Goal: Task Accomplishment & Management: Manage account settings

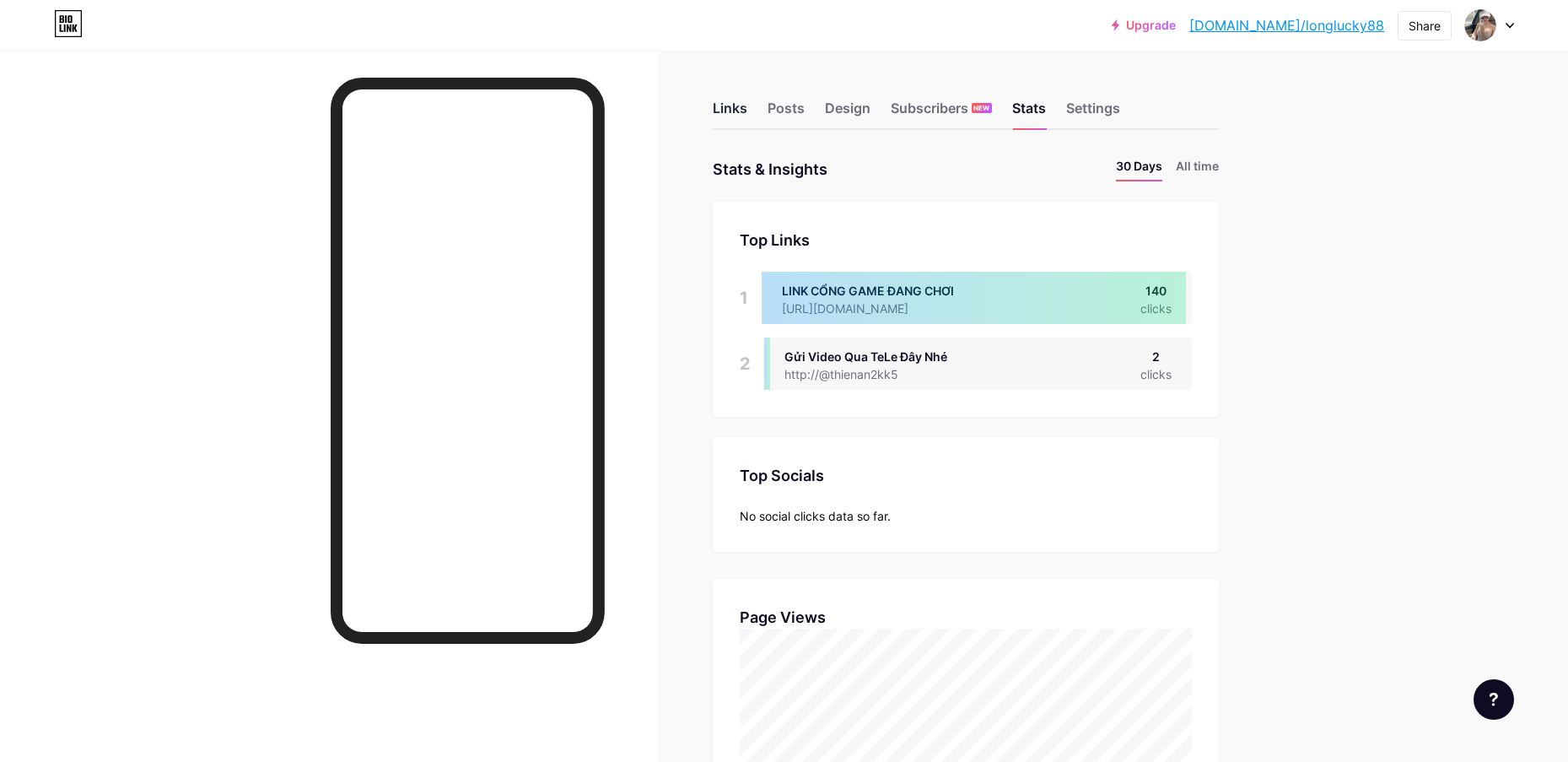
click at [748, 107] on div "Links" at bounding box center [730, 113] width 35 height 30
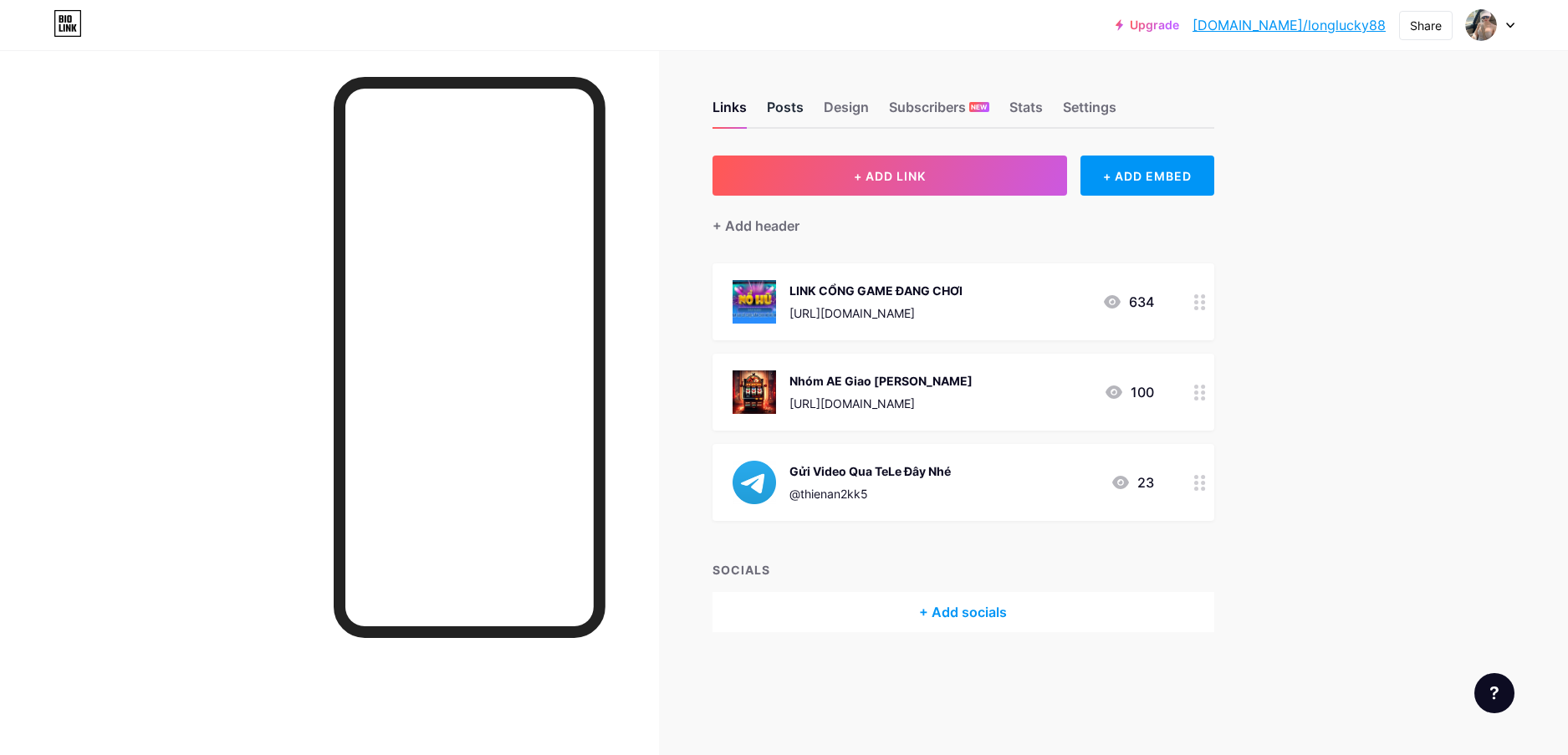
click at [786, 98] on div "Posts" at bounding box center [785, 112] width 37 height 30
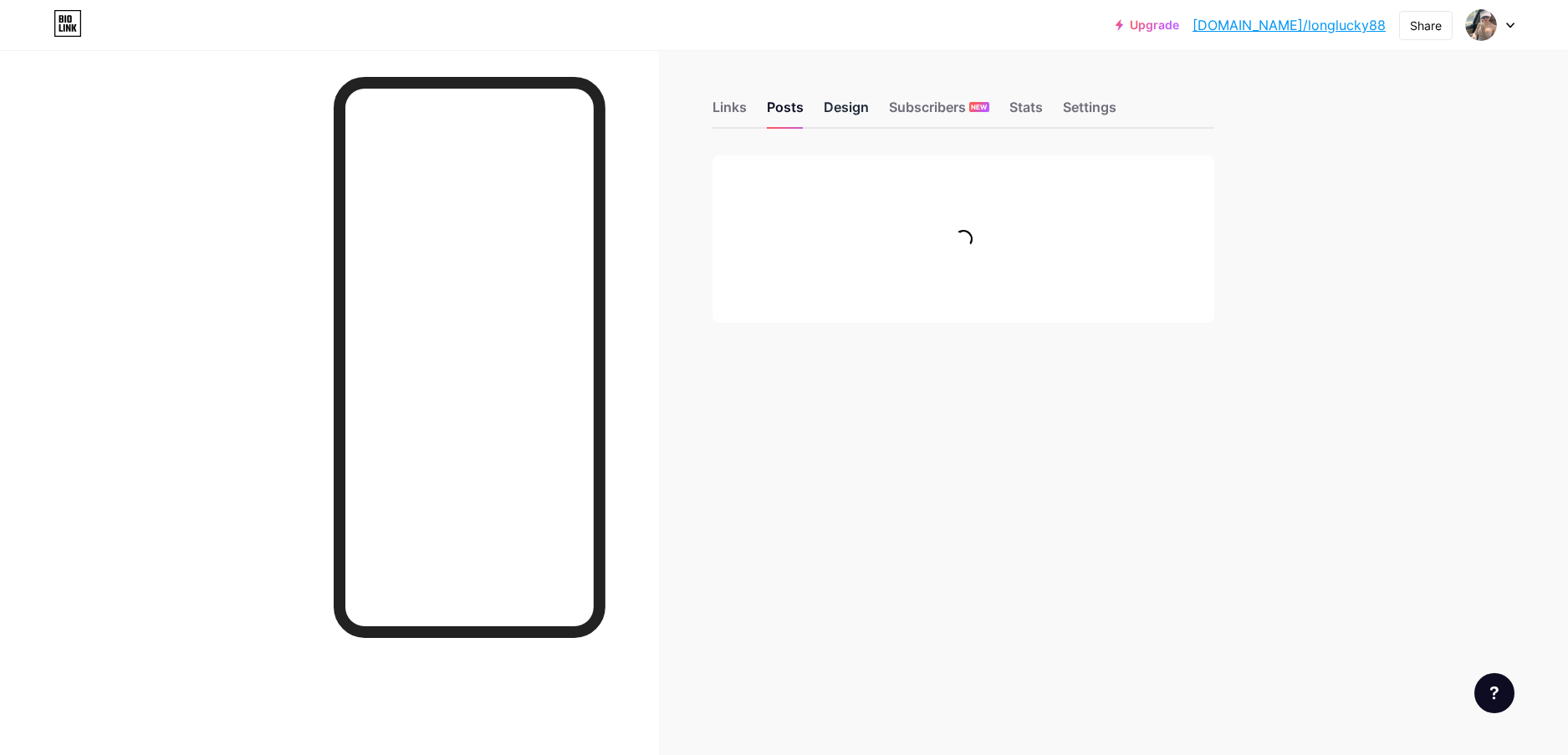
click at [851, 105] on div "Design" at bounding box center [846, 112] width 45 height 30
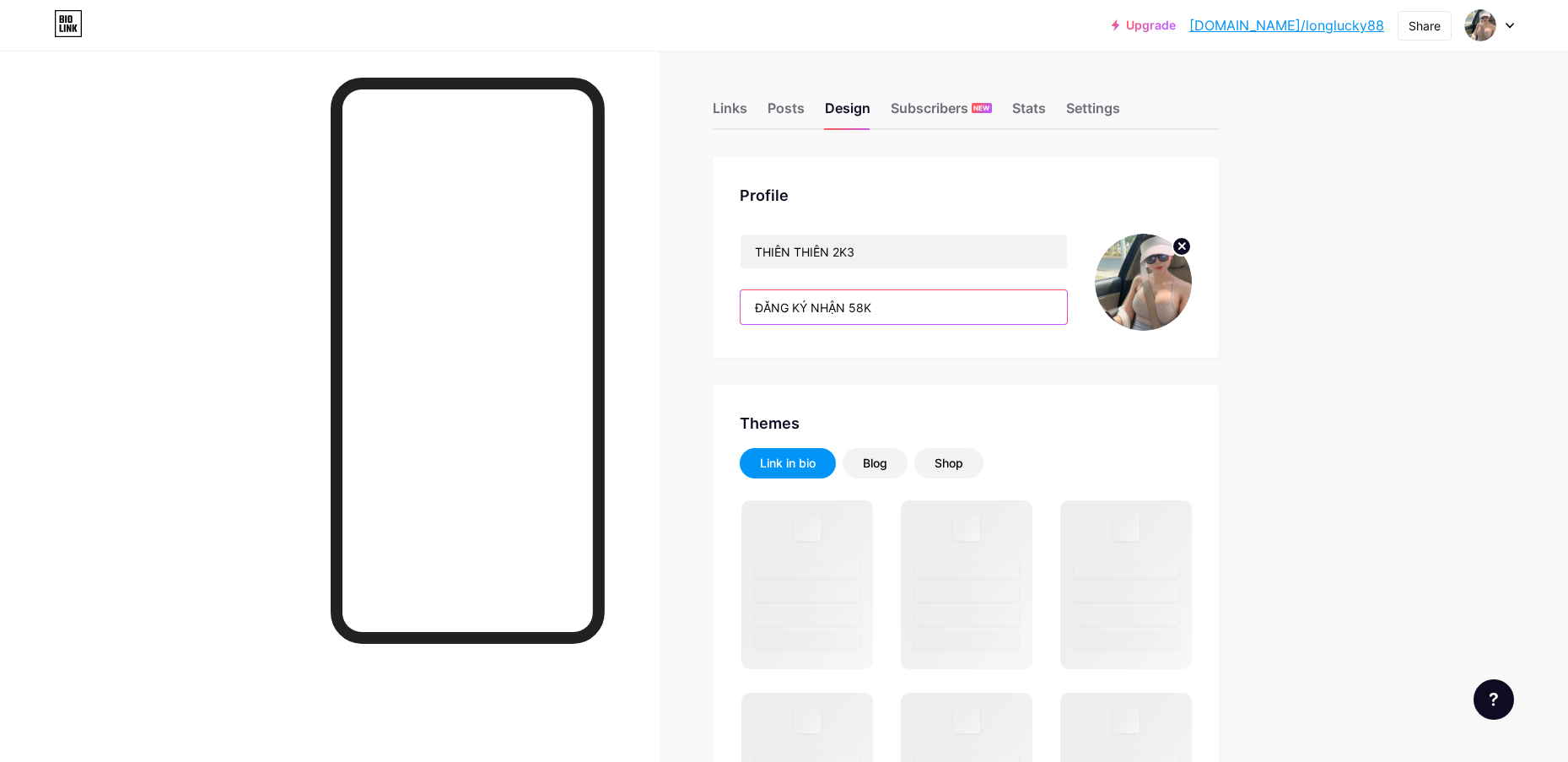
click at [901, 306] on input "ĐĂNG KÝ NHẬN 58K" at bounding box center [903, 307] width 326 height 34
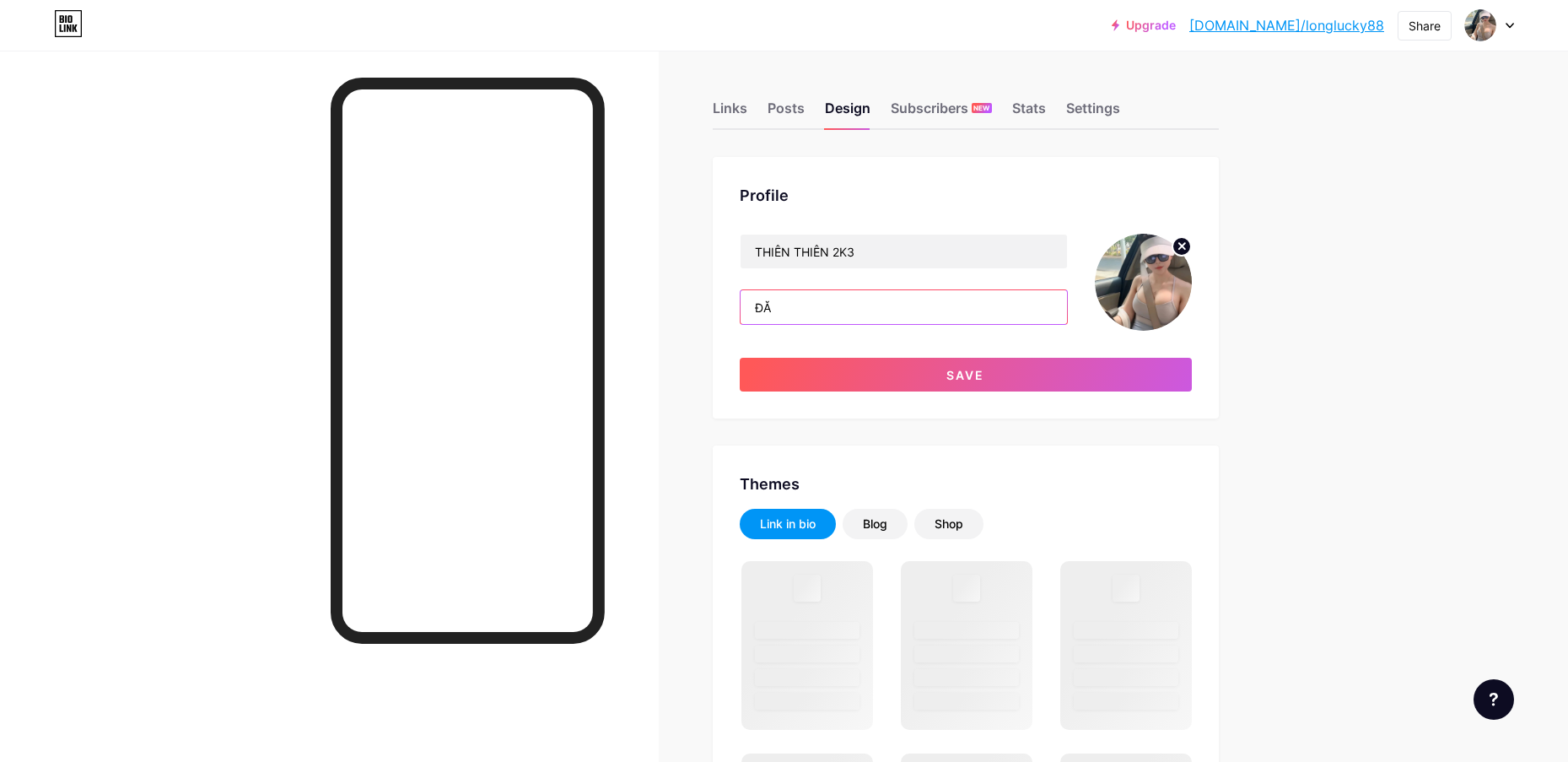
type input "Đ"
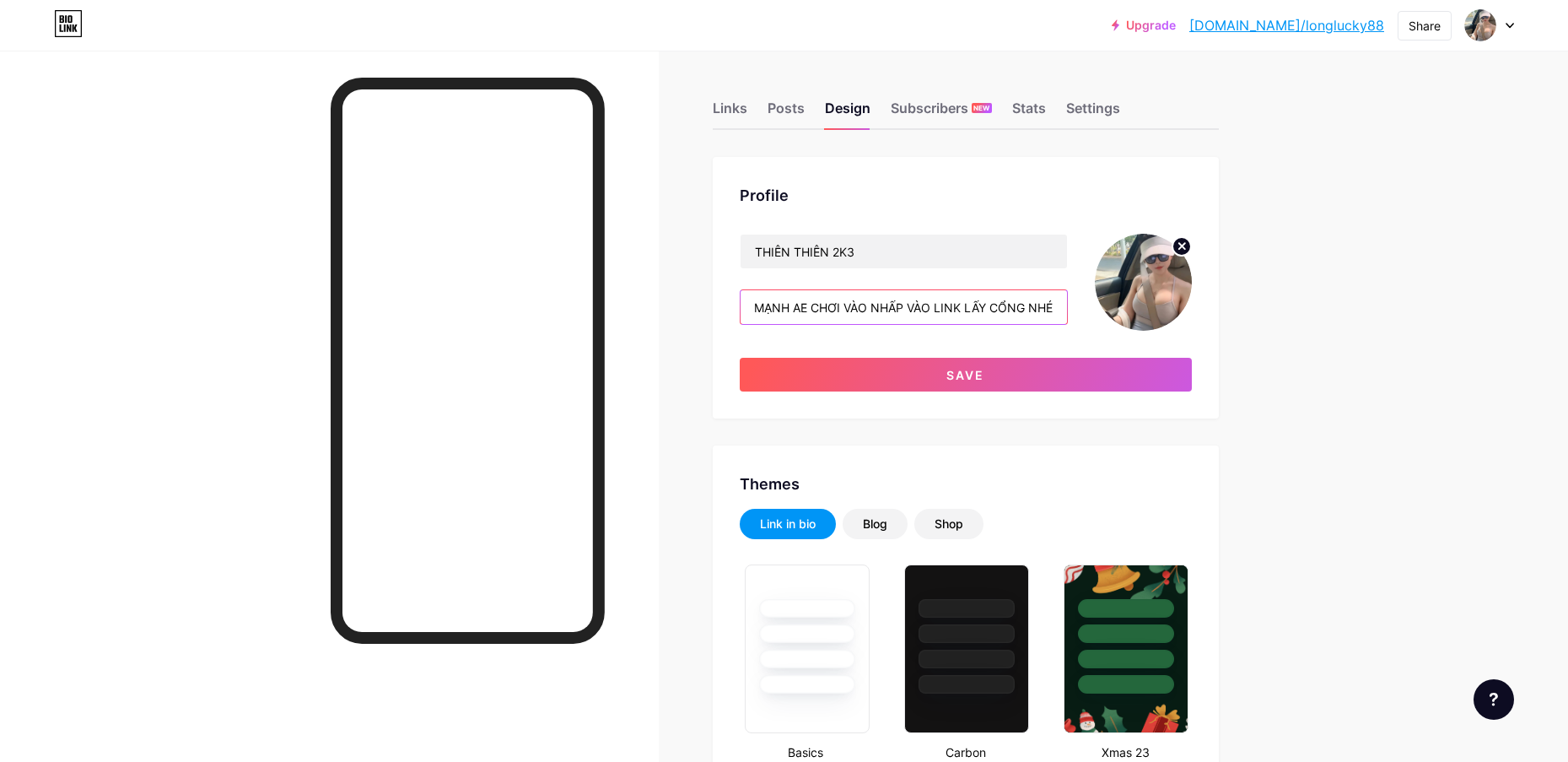
scroll to position [0, 148]
type input "CỔNG GAME ĐANG NHẢ MẠNH AE CHƠI VÀO NHẤP VÀO LINK LẤY CỔNG NHÉ"
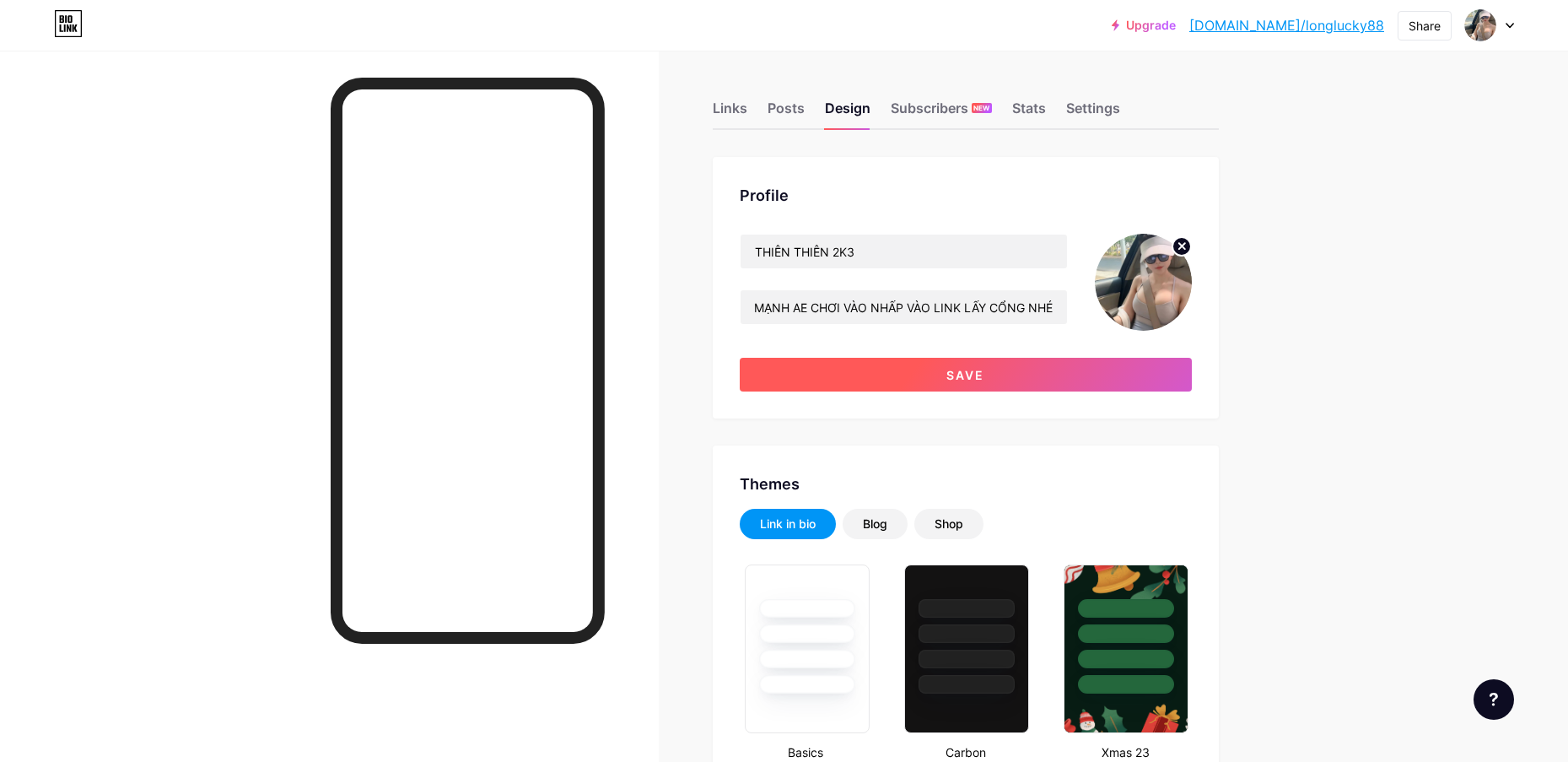
scroll to position [0, 0]
click at [988, 386] on button "Save" at bounding box center [965, 375] width 452 height 34
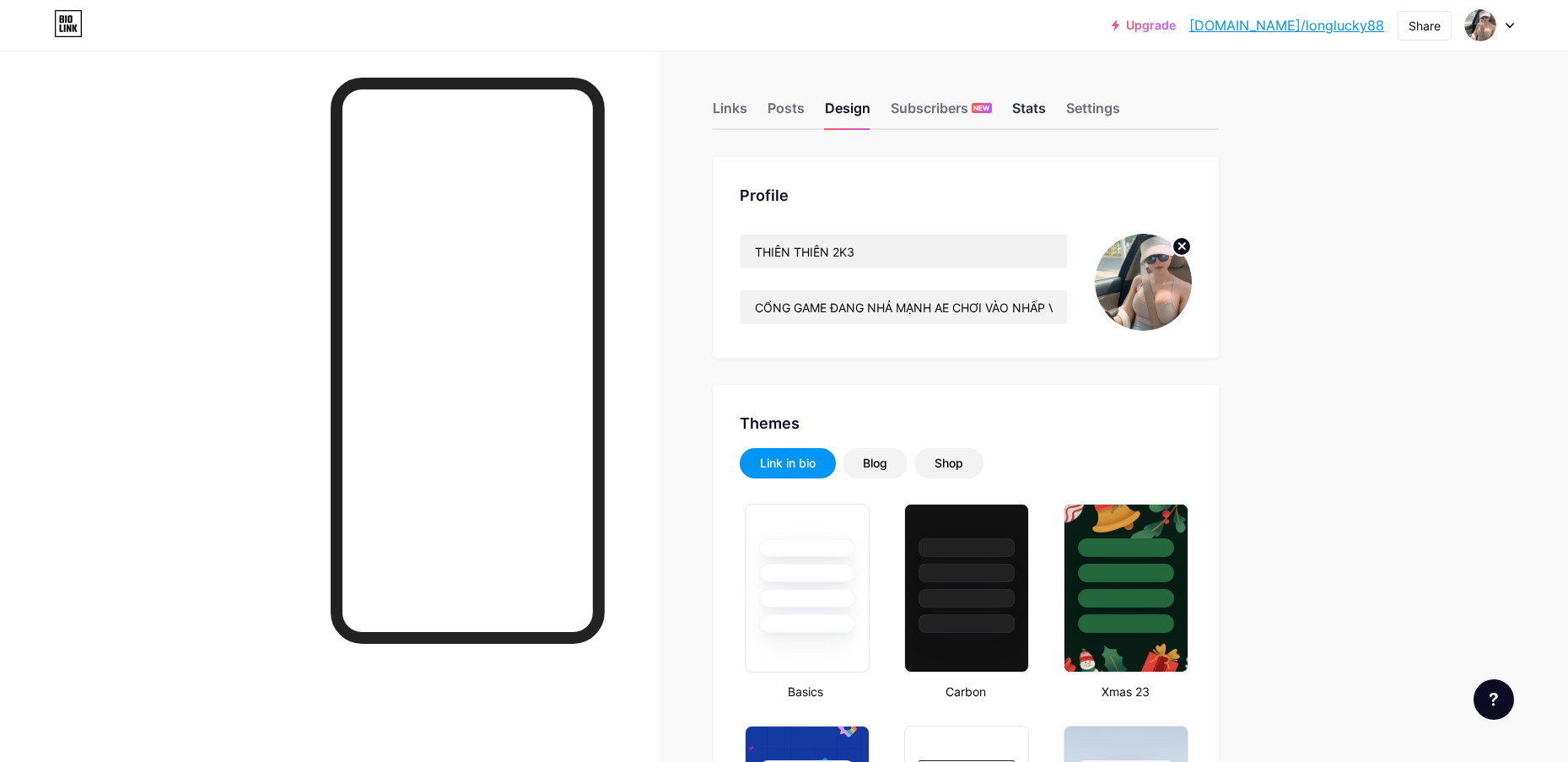
click at [1046, 103] on div "Stats" at bounding box center [1029, 113] width 34 height 30
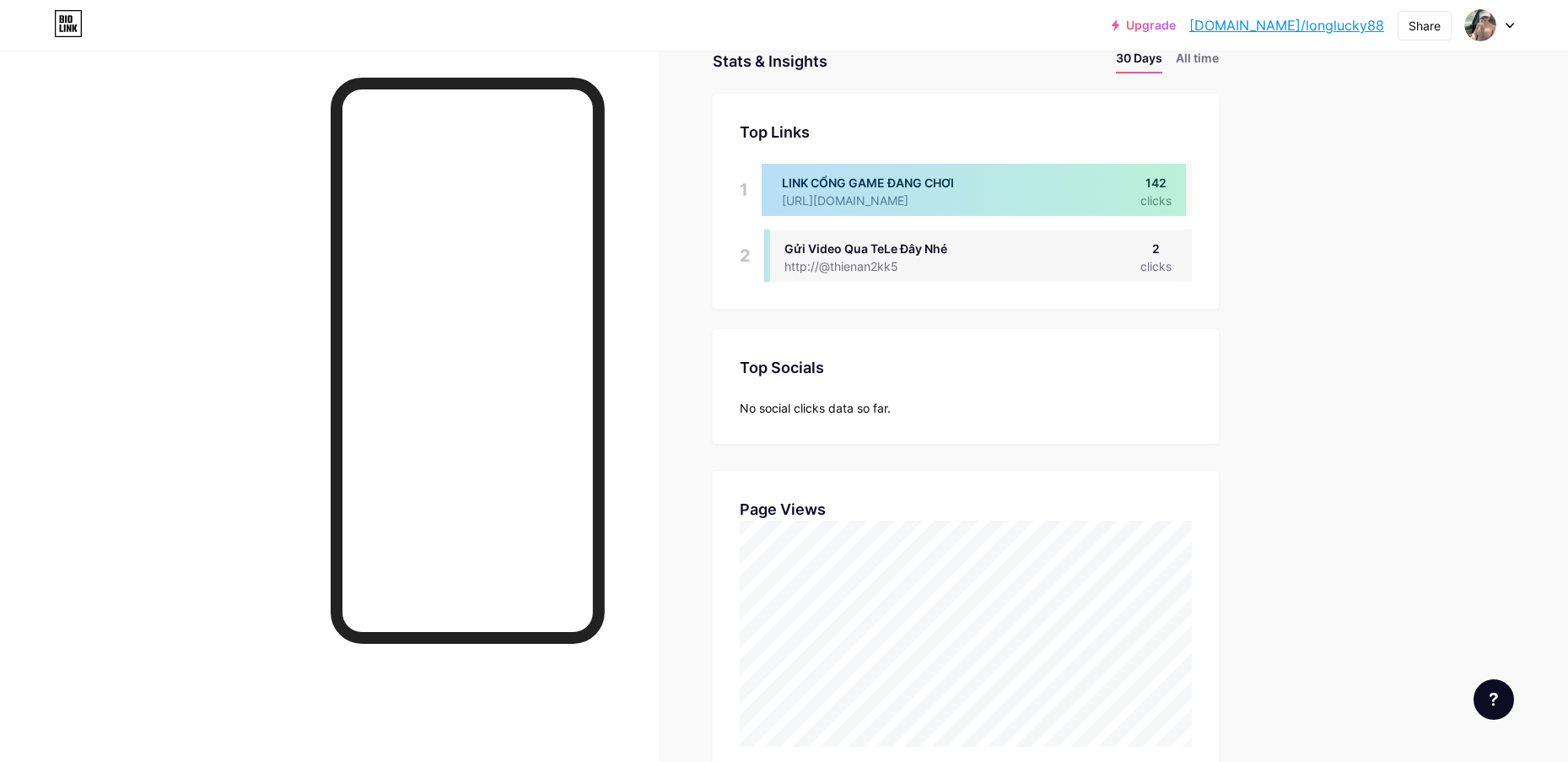
scroll to position [422, 0]
